Goal: Find specific page/section: Find specific page/section

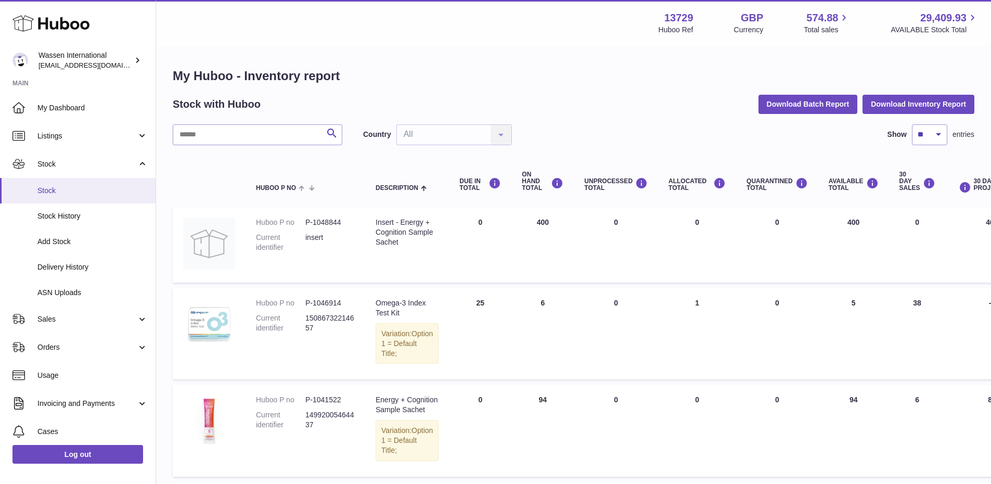
click at [62, 189] on span "Stock" at bounding box center [92, 191] width 110 height 10
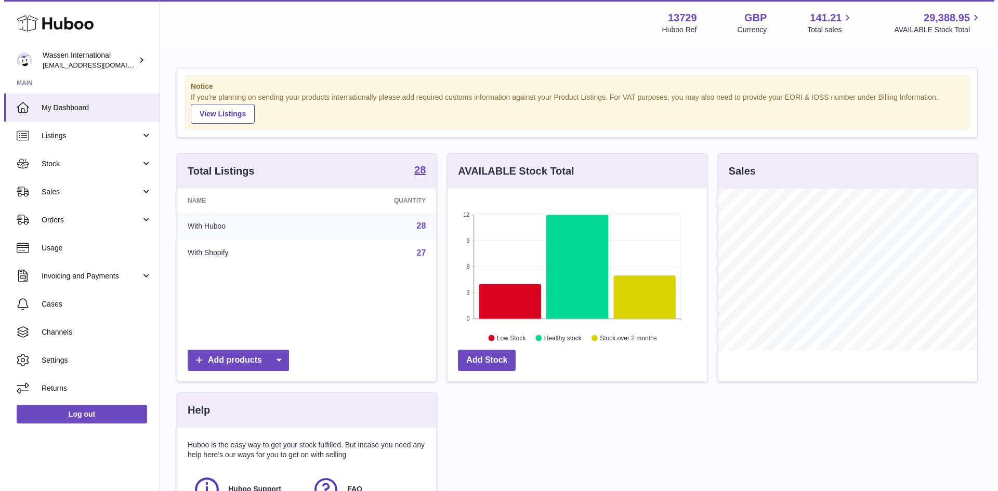
scroll to position [162, 259]
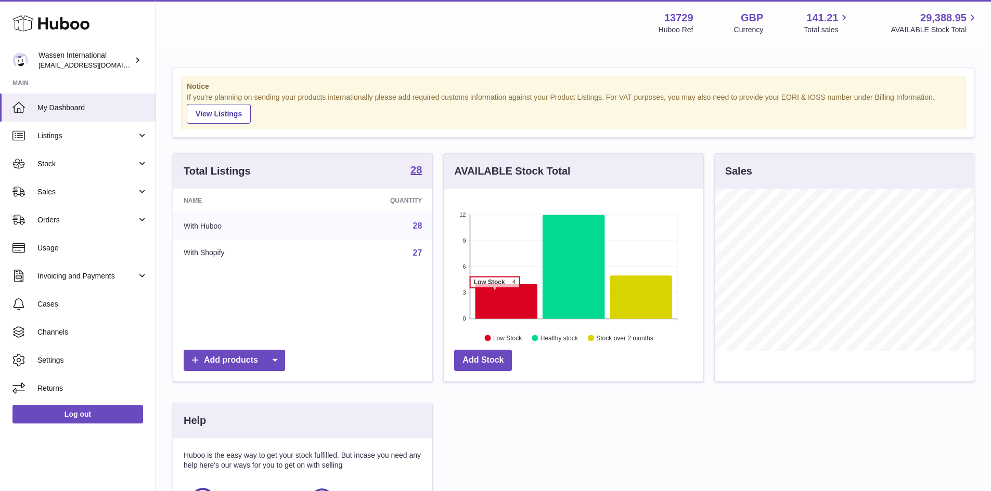
click at [495, 293] on icon at bounding box center [506, 301] width 62 height 35
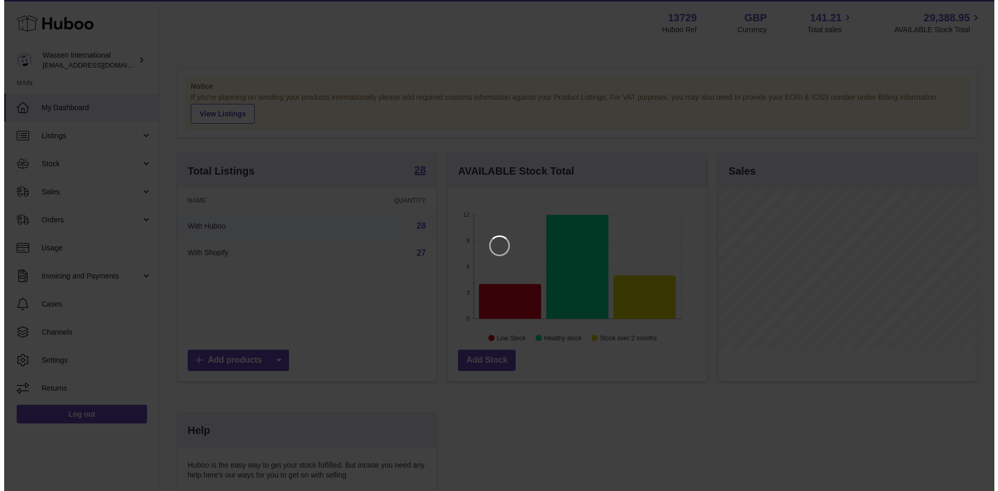
scroll to position [162, 262]
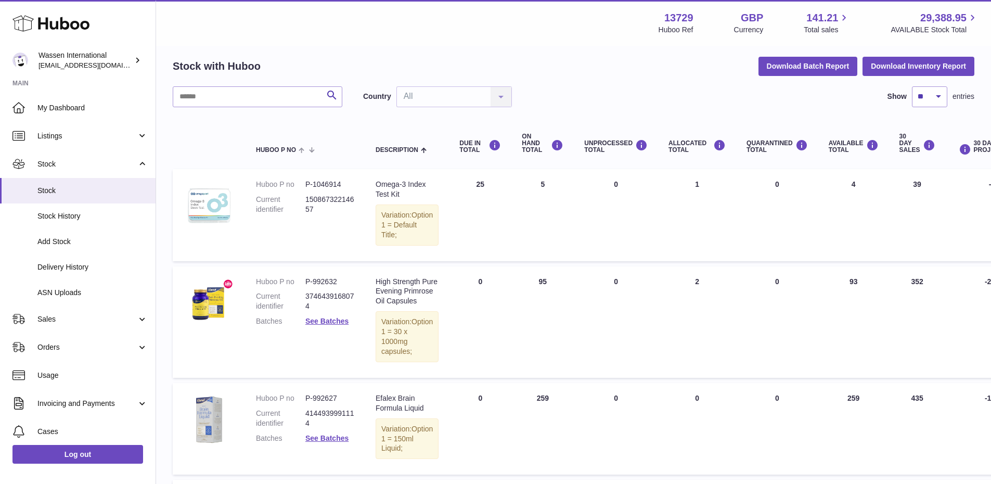
scroll to position [22, 0]
